Goal: Transaction & Acquisition: Purchase product/service

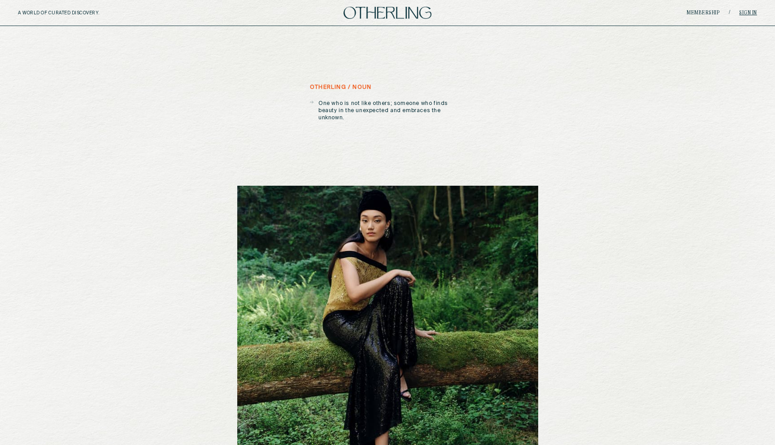
click at [747, 13] on link "Sign in" at bounding box center [748, 12] width 18 height 5
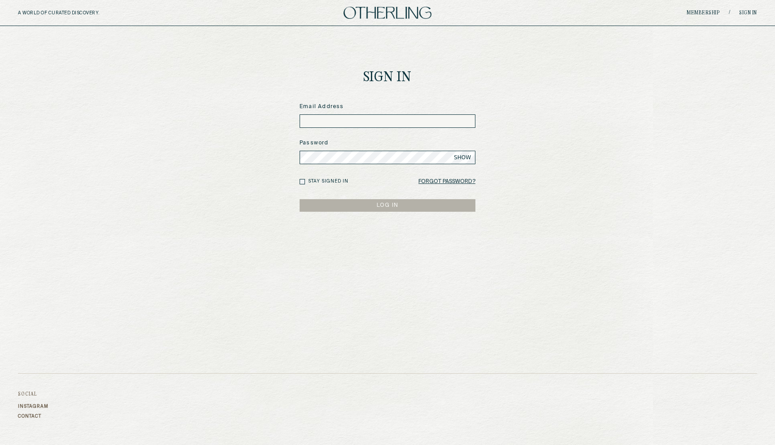
click at [331, 121] on input at bounding box center [387, 120] width 176 height 13
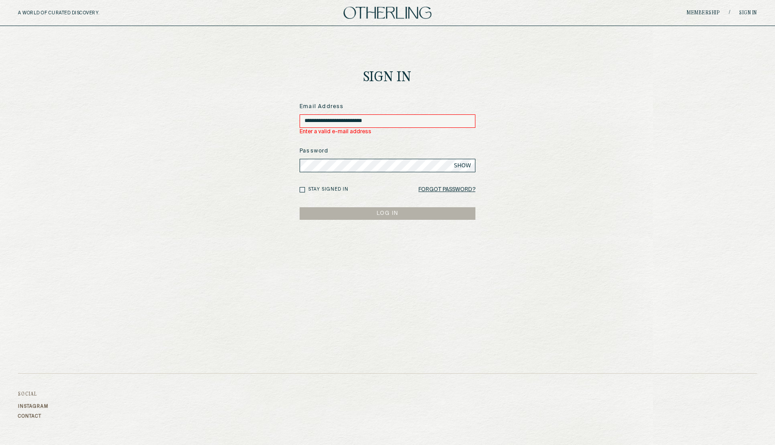
type input "**********"
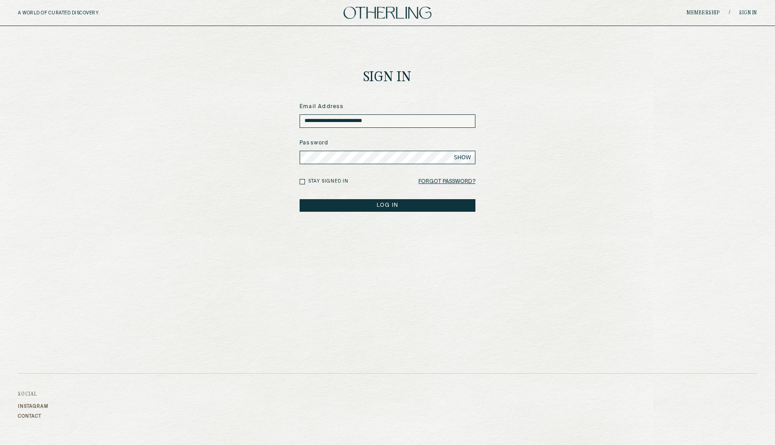
click at [299, 199] on button "LOG IN" at bounding box center [387, 205] width 176 height 13
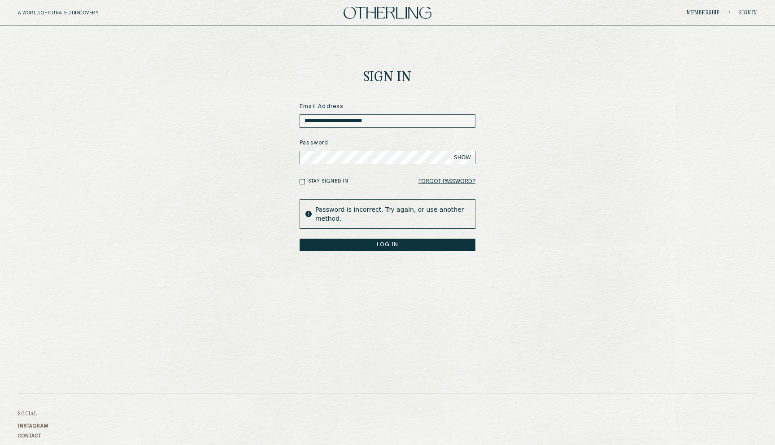
click at [299, 238] on button "LOG IN" at bounding box center [387, 244] width 176 height 13
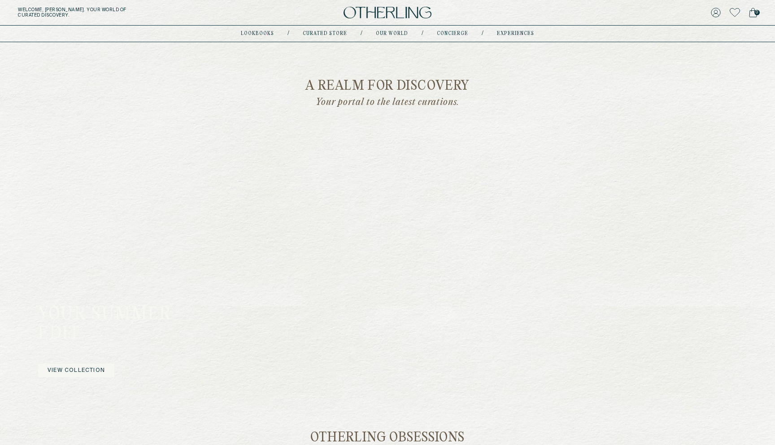
scroll to position [579, 0]
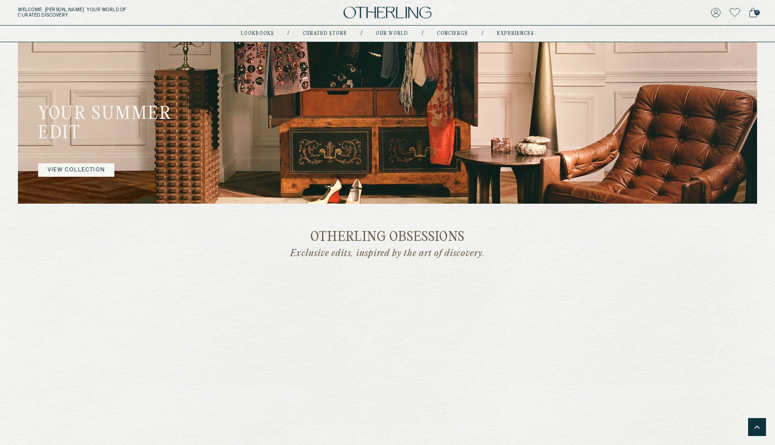
click at [68, 178] on div "YOUR SUMMER EDIT VIEW COLLECTION" at bounding box center [117, 153] width 199 height 99
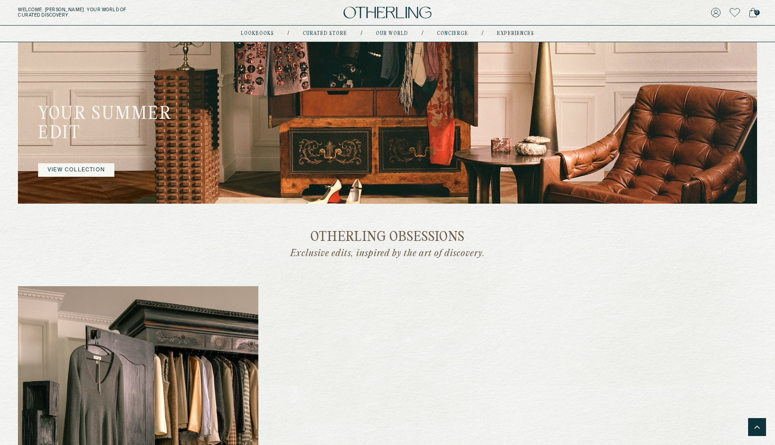
click at [69, 172] on link "VIEW COLLECTION" at bounding box center [76, 169] width 76 height 13
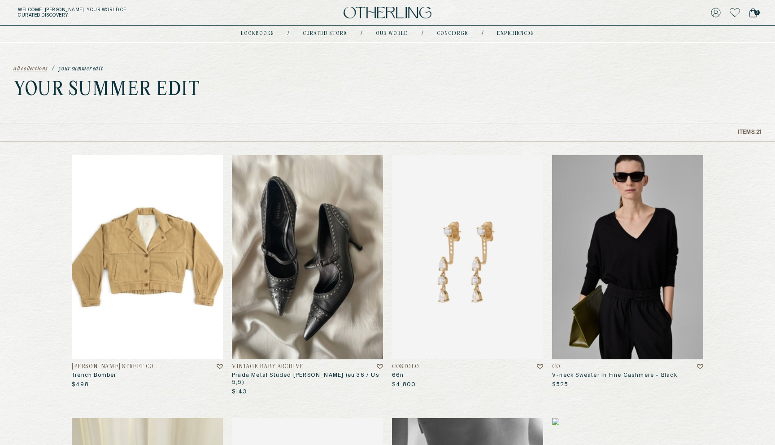
click at [131, 265] on img at bounding box center [147, 257] width 151 height 204
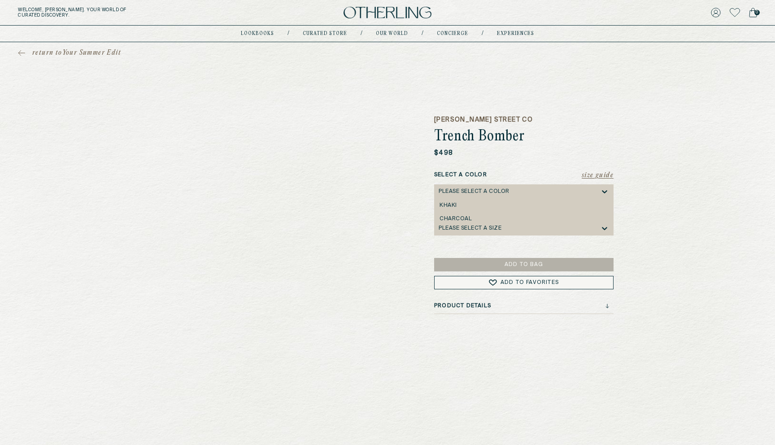
click at [460, 188] on div "Please select a Color" at bounding box center [473, 191] width 71 height 6
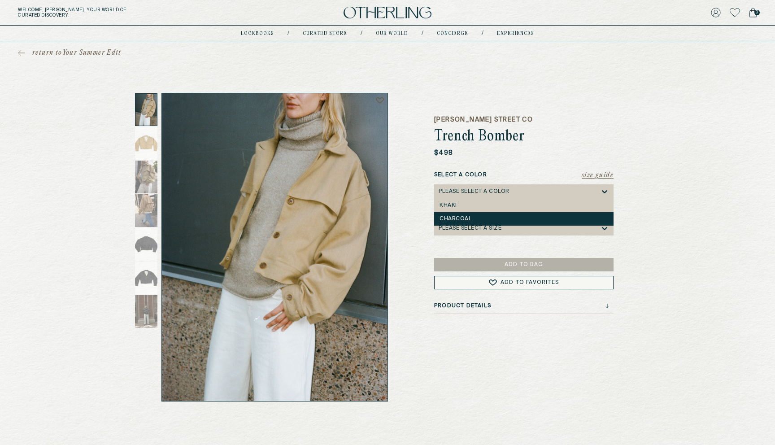
click at [462, 216] on div "Charcoal" at bounding box center [523, 219] width 169 height 6
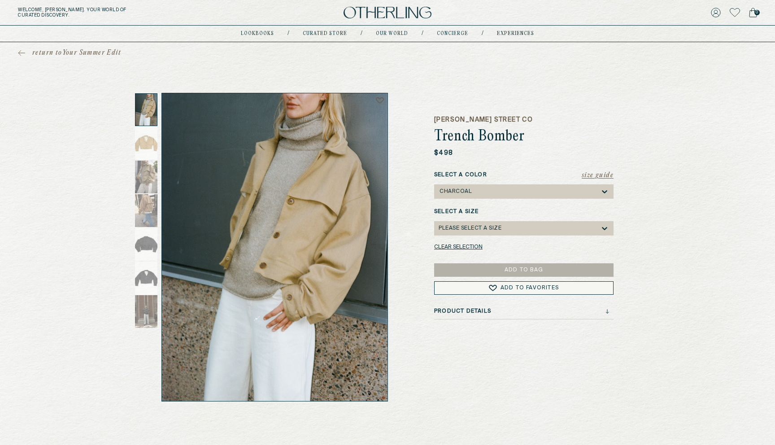
click at [463, 222] on div "Please select a Size" at bounding box center [518, 228] width 161 height 14
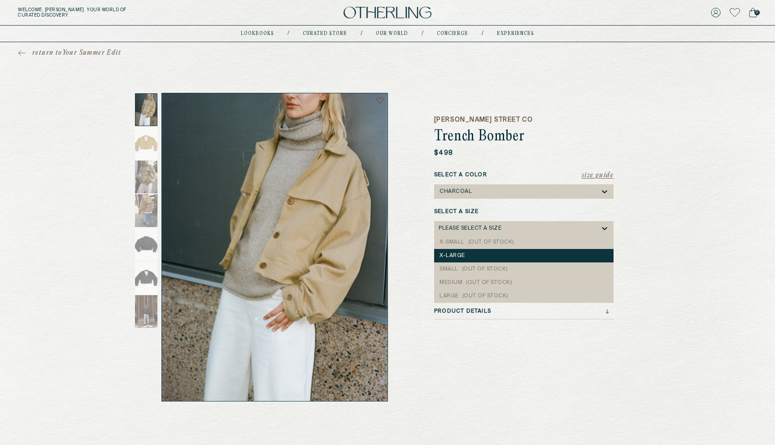
click at [457, 253] on div "X-large" at bounding box center [523, 255] width 169 height 6
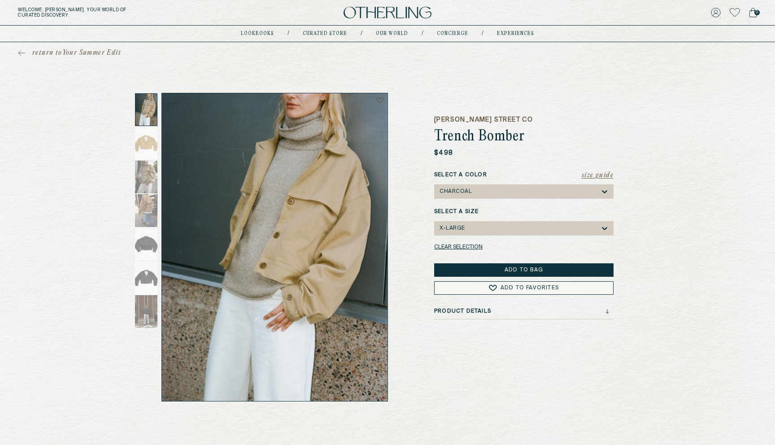
click at [519, 268] on button "Add to Bag" at bounding box center [523, 269] width 179 height 13
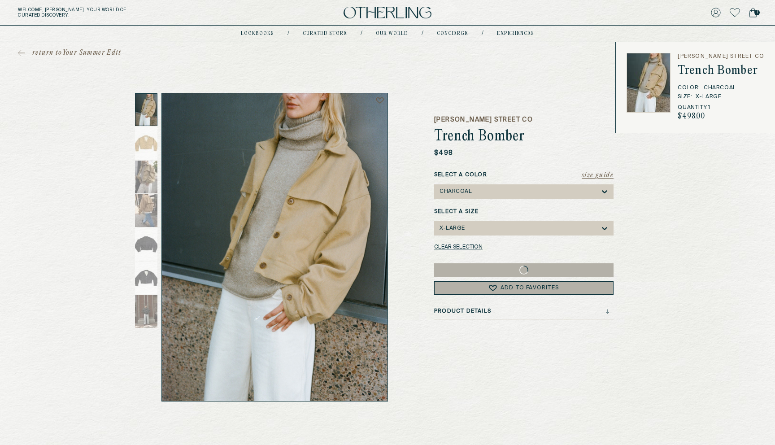
click at [69, 52] on span "return to Your Summer Edit" at bounding box center [76, 52] width 89 height 9
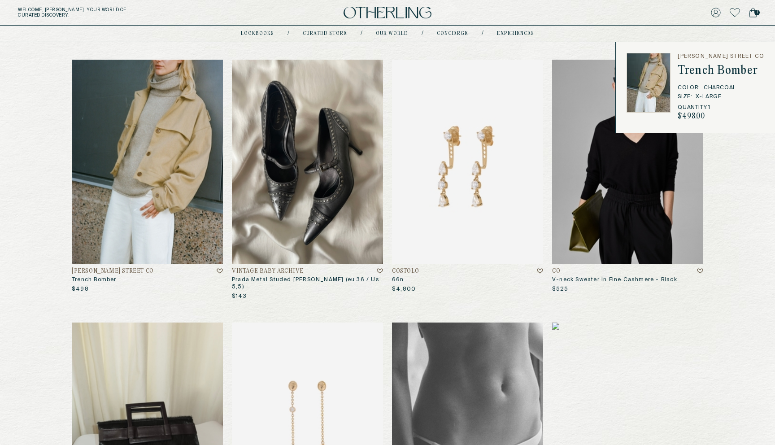
scroll to position [139, 0]
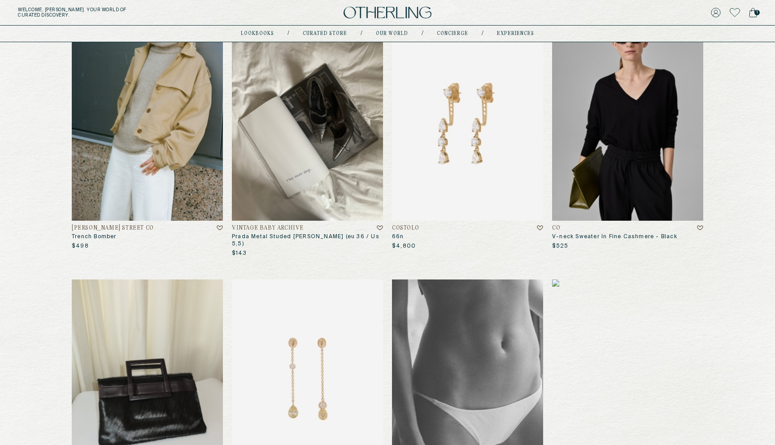
click at [340, 147] on img at bounding box center [307, 119] width 151 height 204
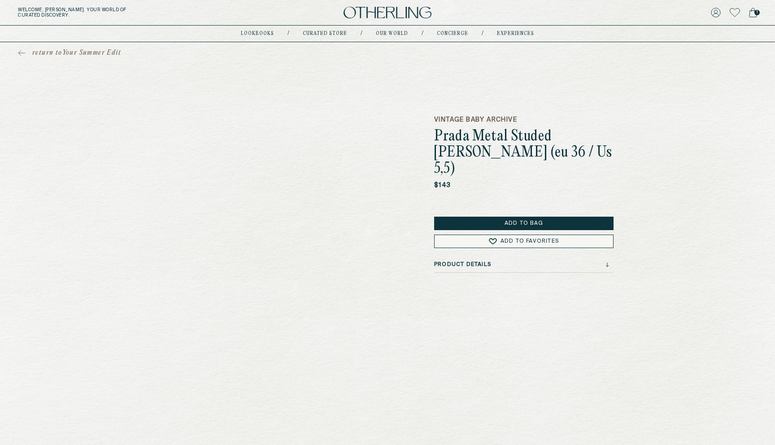
click at [493, 216] on button "Add to Bag" at bounding box center [523, 222] width 179 height 13
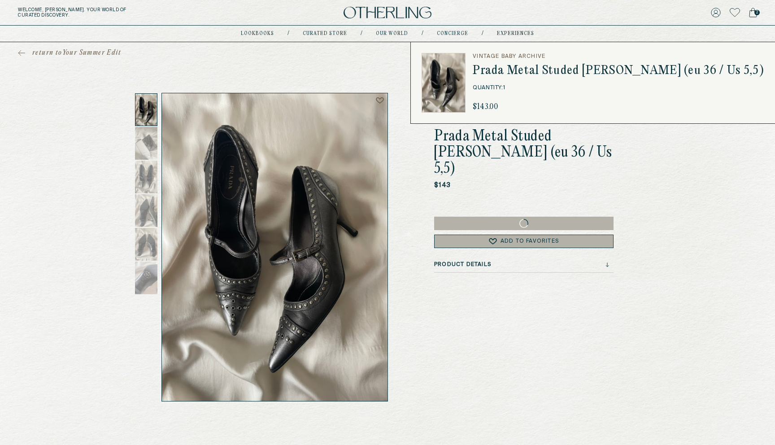
click at [752, 16] on icon at bounding box center [753, 13] width 8 height 10
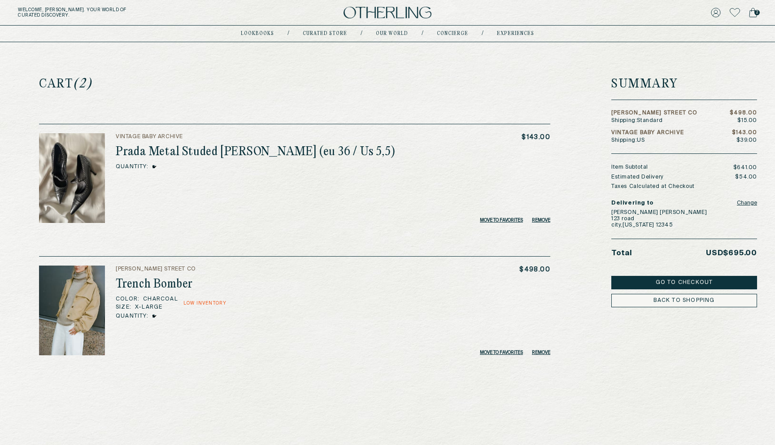
drag, startPoint x: 121, startPoint y: 133, endPoint x: 199, endPoint y: 132, distance: 77.1
click at [199, 132] on div "Vintage Baby Archive Prada Metal Studed [PERSON_NAME] (eu 36 / Us 5,5) Quantity…" at bounding box center [294, 173] width 511 height 99
drag, startPoint x: 180, startPoint y: 136, endPoint x: 130, endPoint y: 131, distance: 49.6
click at [130, 131] on div "Vintage Baby Archive Prada Metal Studed [PERSON_NAME] (eu 36 / Us 5,5) Quantity…" at bounding box center [294, 173] width 511 height 99
drag, startPoint x: 168, startPoint y: 266, endPoint x: 91, endPoint y: 273, distance: 77.4
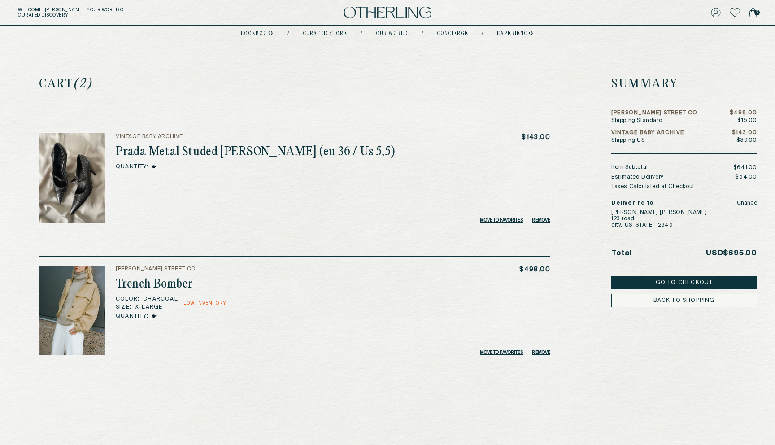
click at [91, 273] on div "[PERSON_NAME] Street Co Trench Bomber Color : Charcoal Size : X-large Low Inven…" at bounding box center [294, 310] width 511 height 90
click at [670, 121] on div "[PERSON_NAME] Street Co Shipping: Standard $498.00 $15.00" at bounding box center [684, 116] width 146 height 13
drag, startPoint x: 611, startPoint y: 120, endPoint x: 689, endPoint y: 123, distance: 78.1
click at [689, 123] on div "[PERSON_NAME] Street Co Shipping: Standard $498.00 $15.00" at bounding box center [684, 116] width 146 height 13
click at [767, 121] on div "Cart (2) Vintage Baby Archive Prada Metal Studed [PERSON_NAME] (eu 36 / Us 5,5)…" at bounding box center [387, 198] width 775 height 313
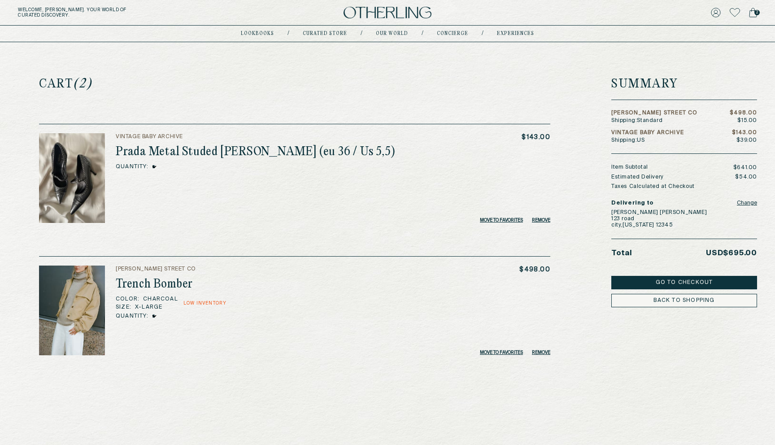
drag, startPoint x: 651, startPoint y: 134, endPoint x: 680, endPoint y: 133, distance: 29.1
click at [680, 133] on h5 "Vintage Baby Archive" at bounding box center [647, 132] width 73 height 5
drag, startPoint x: 647, startPoint y: 139, endPoint x: 609, endPoint y: 139, distance: 38.1
click at [609, 139] on div "Cart (2) Vintage Baby Archive Prada Metal Studed [PERSON_NAME] (eu 36 / Us 5,5)…" at bounding box center [387, 198] width 739 height 313
drag, startPoint x: 733, startPoint y: 140, endPoint x: 771, endPoint y: 141, distance: 37.2
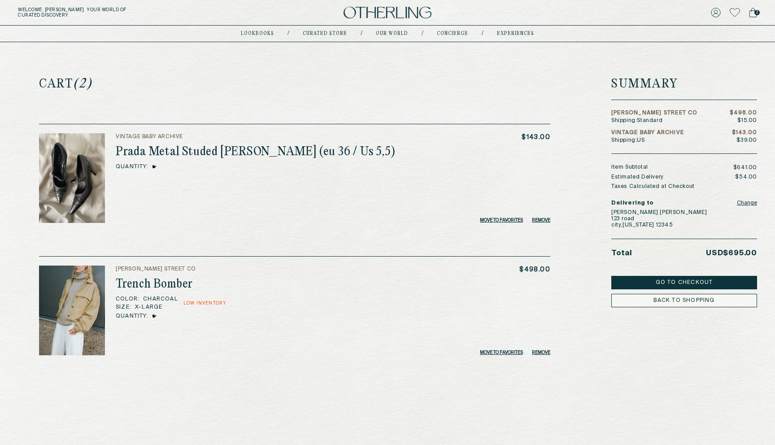
click at [771, 141] on div "Cart (2) Vintage Baby Archive Prada Metal Studed [PERSON_NAME] (eu 36 / Us 5,5)…" at bounding box center [387, 198] width 775 height 313
drag, startPoint x: 612, startPoint y: 169, endPoint x: 642, endPoint y: 166, distance: 29.7
click at [642, 166] on span "Item Subtotal" at bounding box center [629, 167] width 37 height 7
click at [690, 163] on div "[PERSON_NAME] Street Co Shipping: Standard $498.00 $15.00 Vintage Baby Archive …" at bounding box center [684, 201] width 146 height 211
drag, startPoint x: 743, startPoint y: 176, endPoint x: 770, endPoint y: 175, distance: 26.9
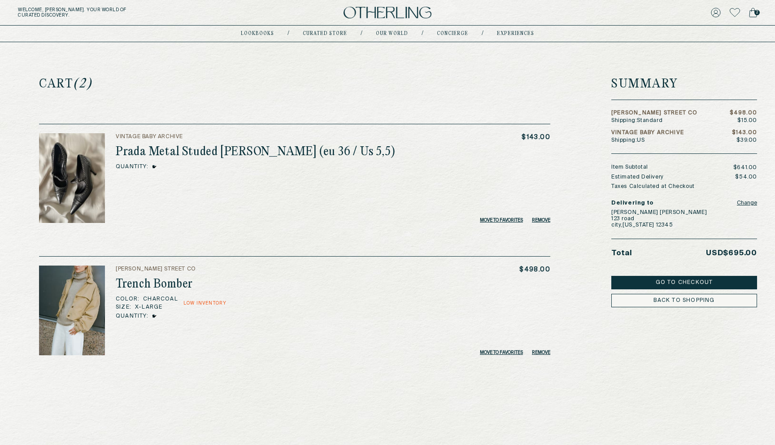
click at [770, 175] on div "Cart (2) Vintage Baby Archive Prada Metal Studed [PERSON_NAME] (eu 36 / Us 5,5)…" at bounding box center [387, 198] width 775 height 313
drag, startPoint x: 724, startPoint y: 112, endPoint x: 762, endPoint y: 113, distance: 37.2
click at [762, 113] on div "Cart (2) Vintage Baby Archive Prada Metal Studed [PERSON_NAME] (eu 36 / Us 5,5)…" at bounding box center [387, 198] width 775 height 313
click at [753, 120] on p "$15.00" at bounding box center [747, 120] width 20 height 5
drag, startPoint x: 736, startPoint y: 121, endPoint x: 773, endPoint y: 119, distance: 36.8
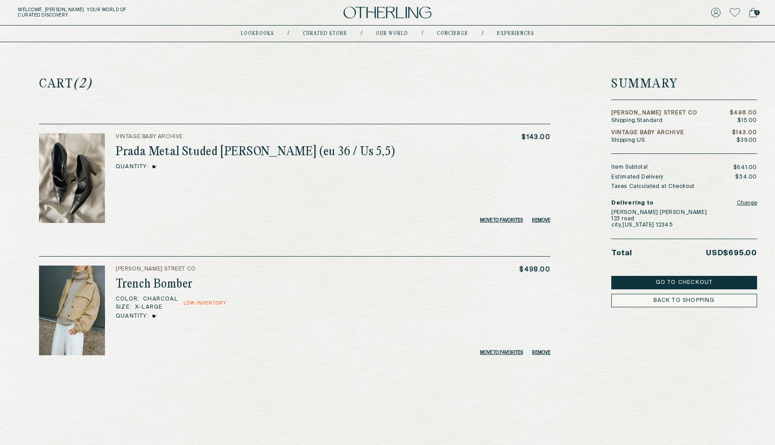
click at [774, 119] on div "Cart (2) Vintage Baby Archive Prada Metal Studed [PERSON_NAME] (eu 36 / Us 5,5)…" at bounding box center [387, 198] width 775 height 313
drag, startPoint x: 737, startPoint y: 139, endPoint x: 767, endPoint y: 139, distance: 30.0
click at [768, 138] on div "Cart (2) Vintage Baby Archive Prada Metal Studed [PERSON_NAME] (eu 36 / Us 5,5)…" at bounding box center [387, 198] width 775 height 313
click at [641, 138] on p "Shipping: [GEOGRAPHIC_DATA]" at bounding box center [647, 140] width 73 height 5
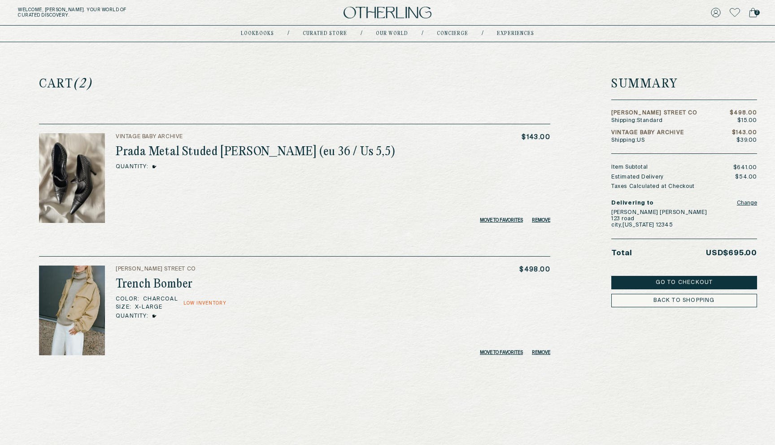
click at [643, 116] on h5 "[PERSON_NAME] Street Co" at bounding box center [654, 112] width 87 height 5
click at [0, 0] on vercel-live-feedback at bounding box center [0, 0] width 0 height 0
